Goal: Use online tool/utility: Utilize a website feature to perform a specific function

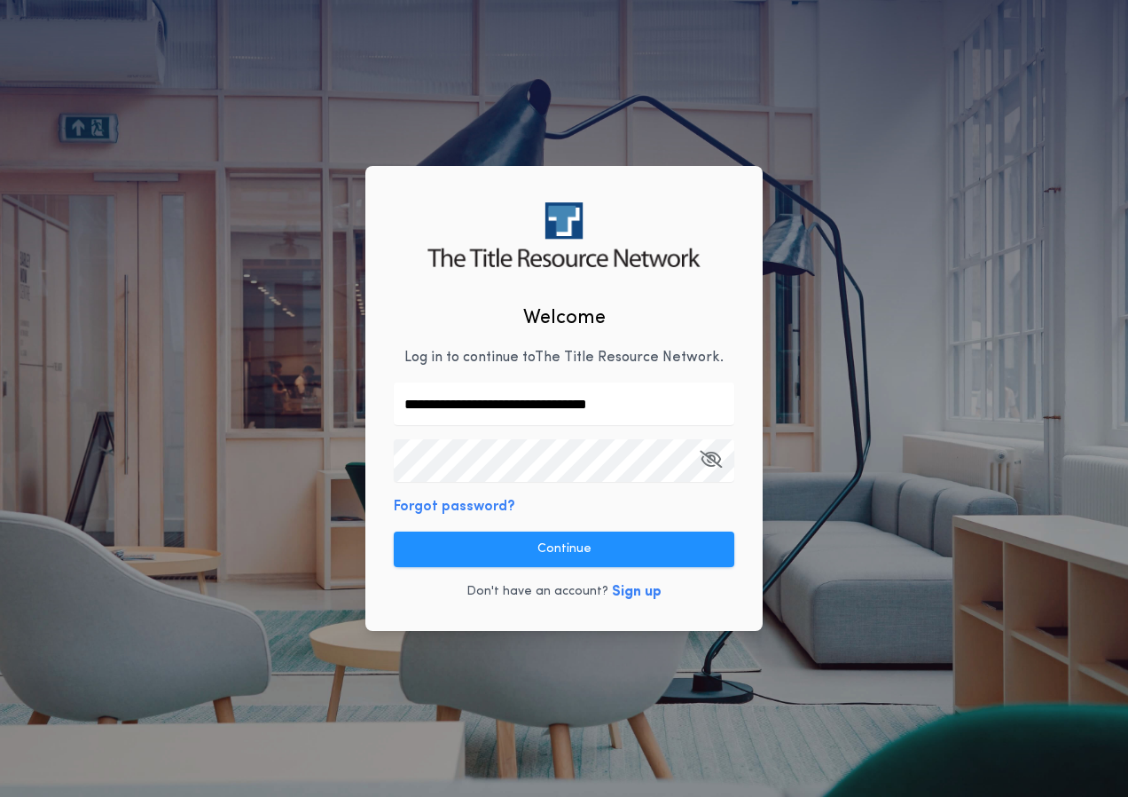
click at [549, 547] on button "Continue" at bounding box center [564, 548] width 341 height 35
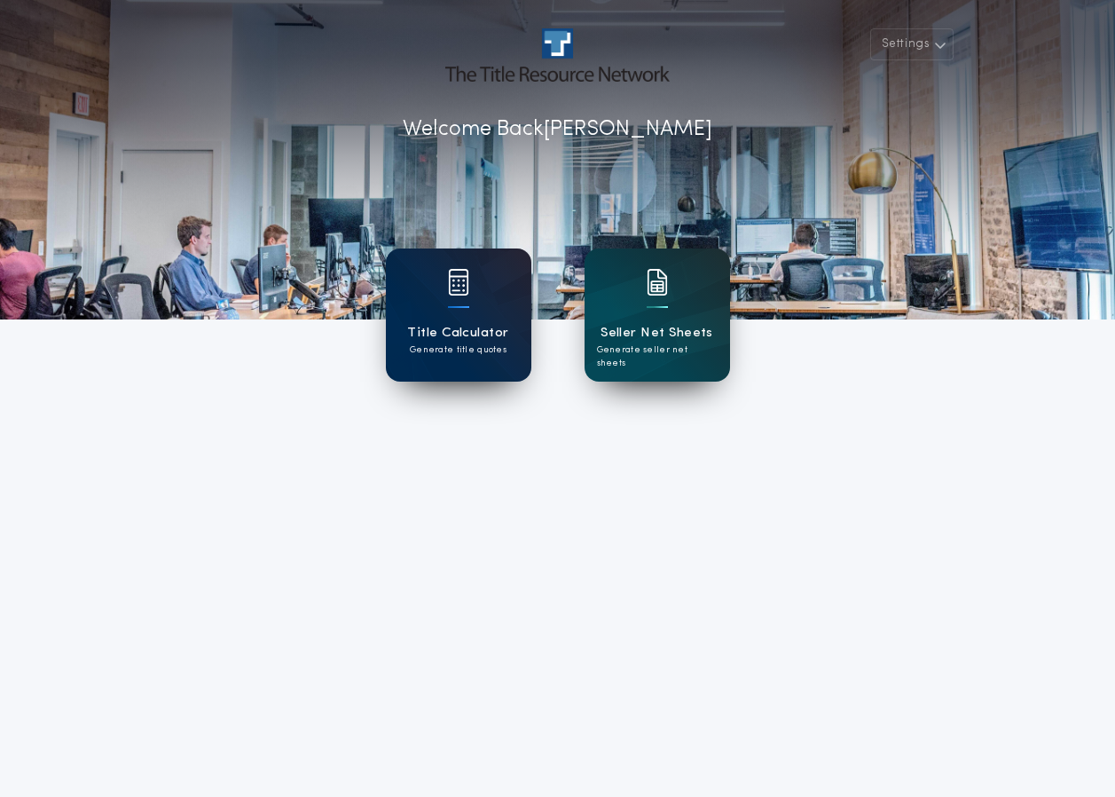
click at [462, 295] on img at bounding box center [458, 282] width 21 height 27
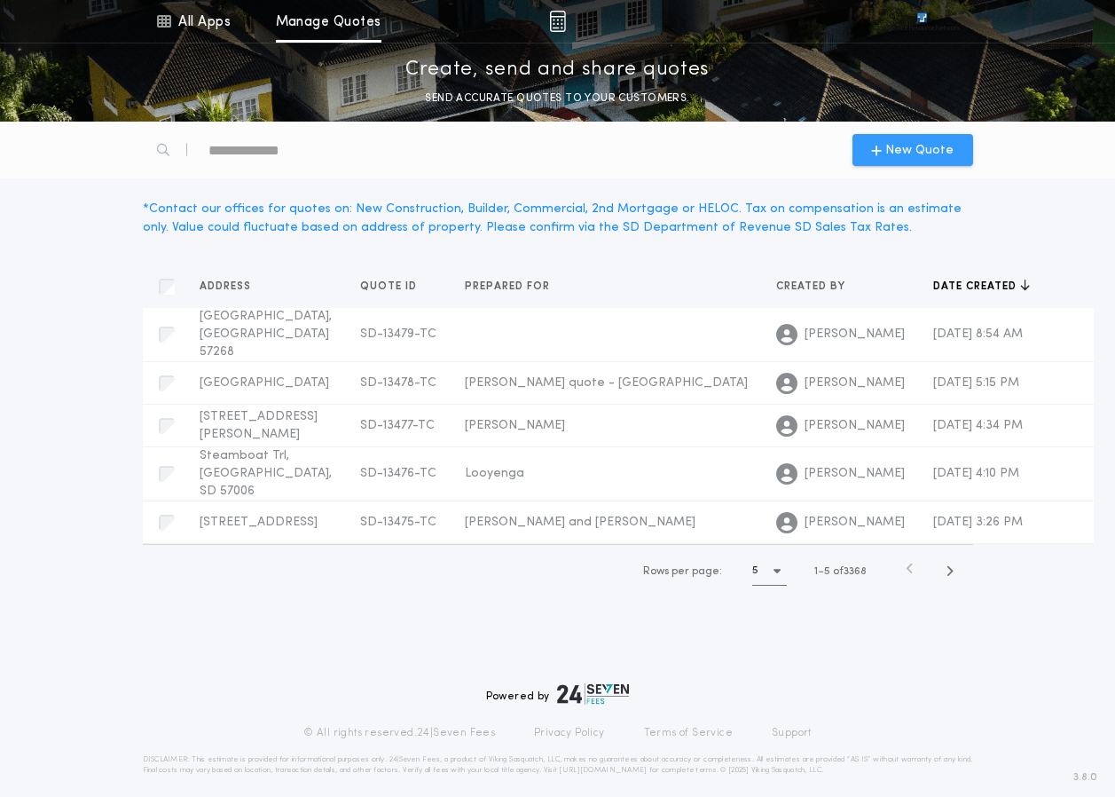
click at [898, 144] on span "New Quote" at bounding box center [919, 150] width 68 height 19
